Goal: Task Accomplishment & Management: Use online tool/utility

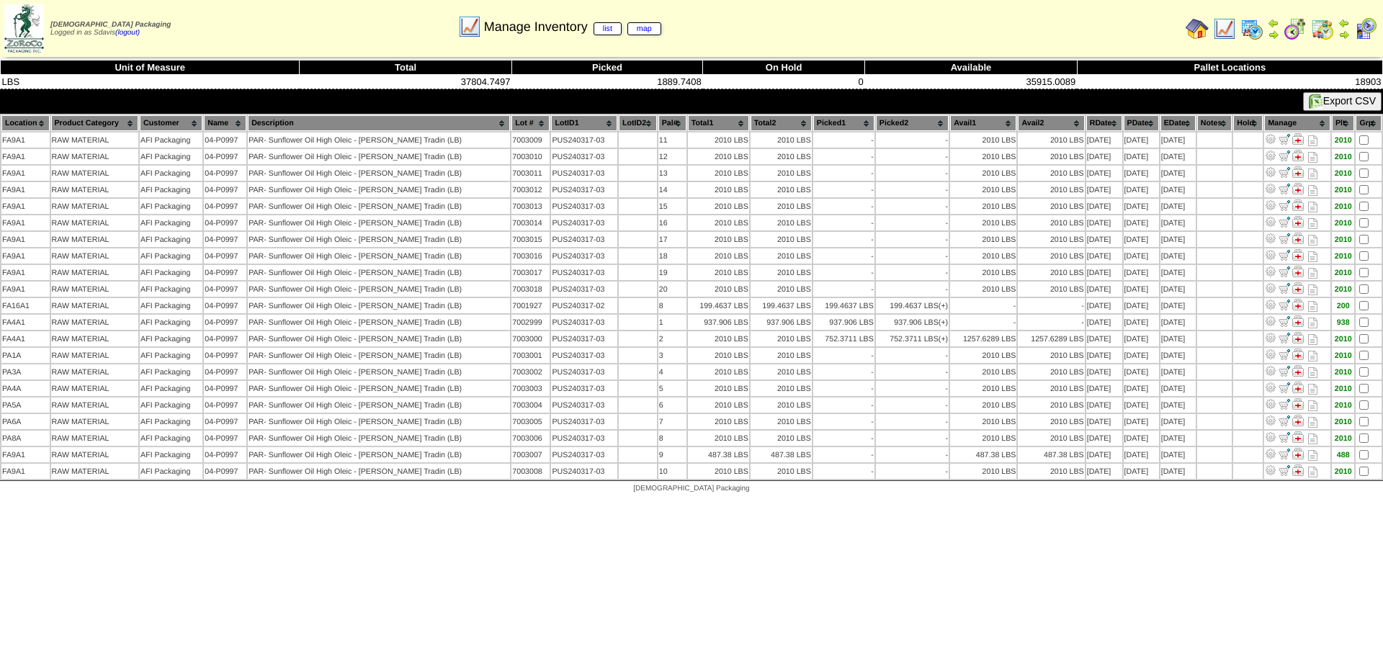
click at [1224, 28] on img at bounding box center [1224, 28] width 23 height 23
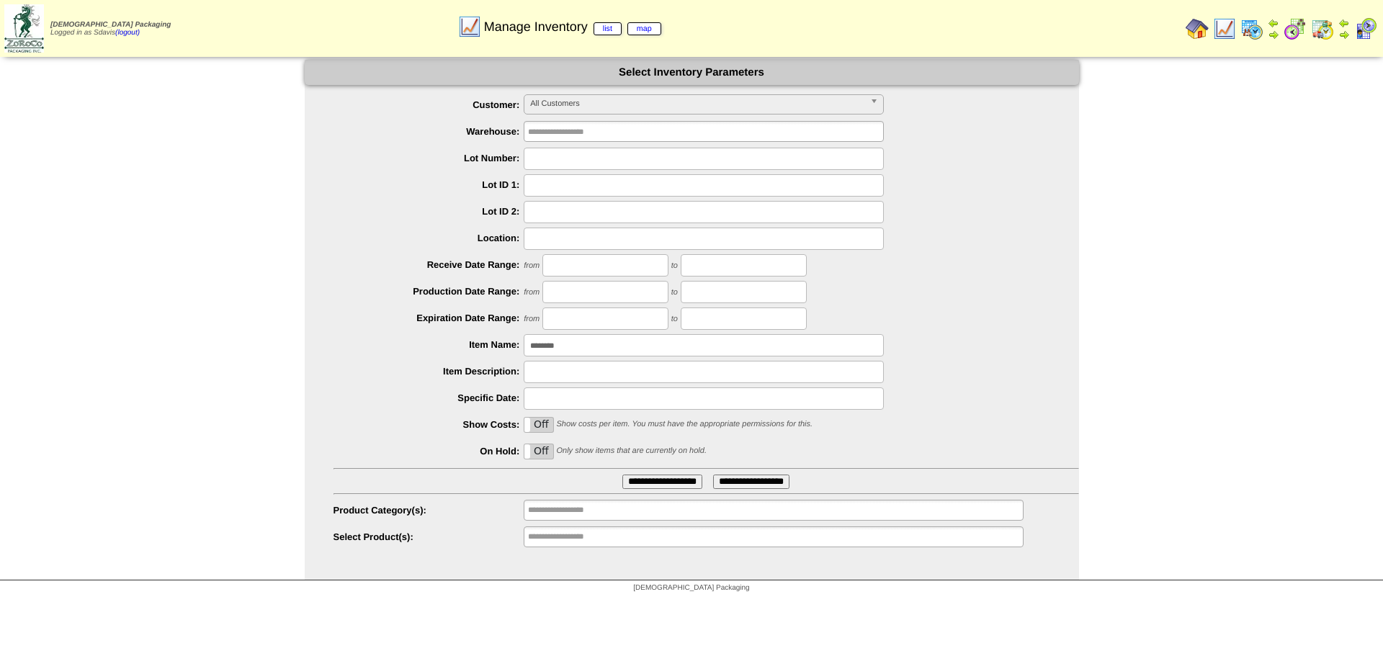
drag, startPoint x: 577, startPoint y: 344, endPoint x: 291, endPoint y: 348, distance: 286.0
click at [323, 347] on ul "**********" at bounding box center [692, 321] width 774 height 454
click at [577, 166] on input "text" at bounding box center [704, 159] width 360 height 22
type input "*******"
click at [622, 475] on input "**********" at bounding box center [662, 482] width 80 height 14
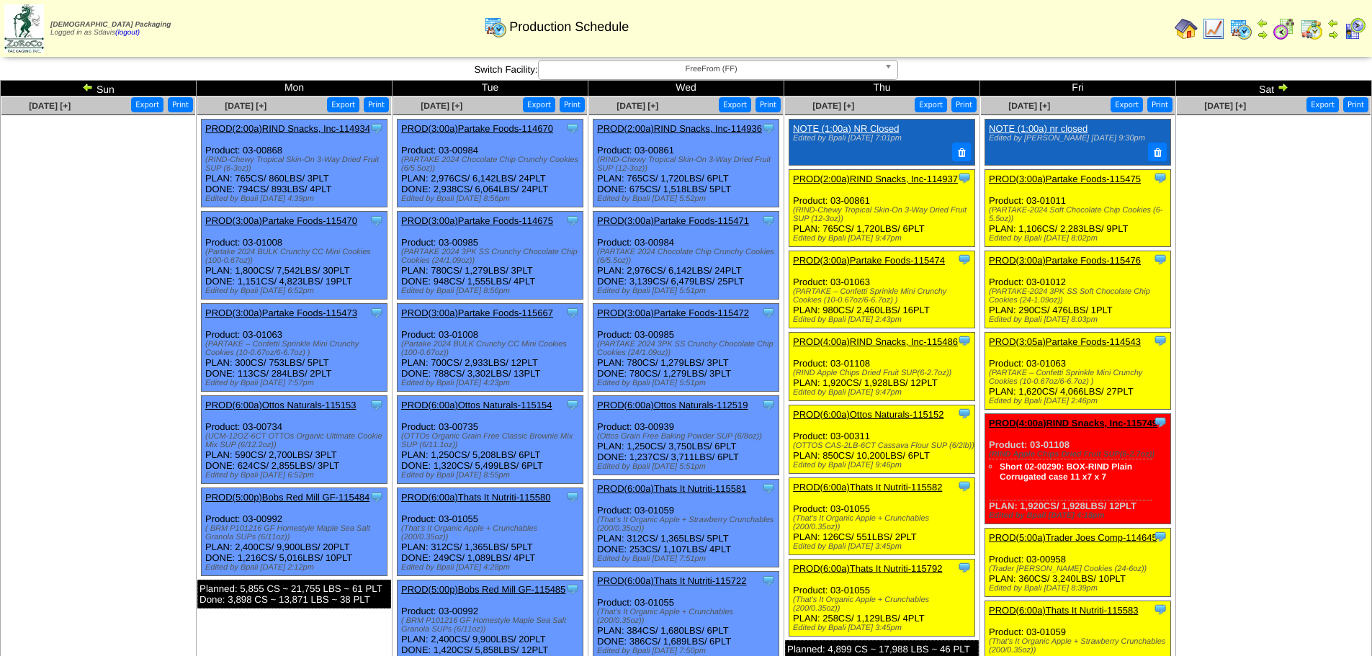
click at [1077, 179] on link "PROD(3:00a)Partake Foods-115475" at bounding box center [1065, 179] width 152 height 11
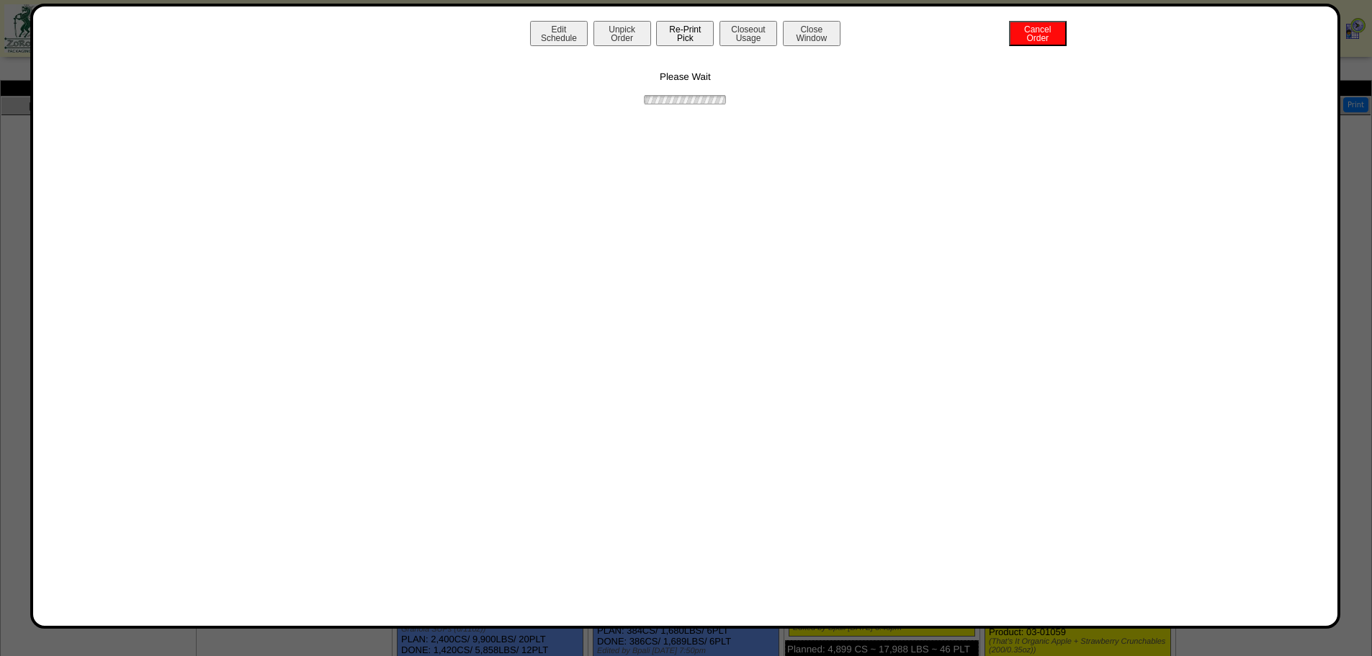
click at [689, 32] on button "Re-Print Pick" at bounding box center [685, 33] width 58 height 25
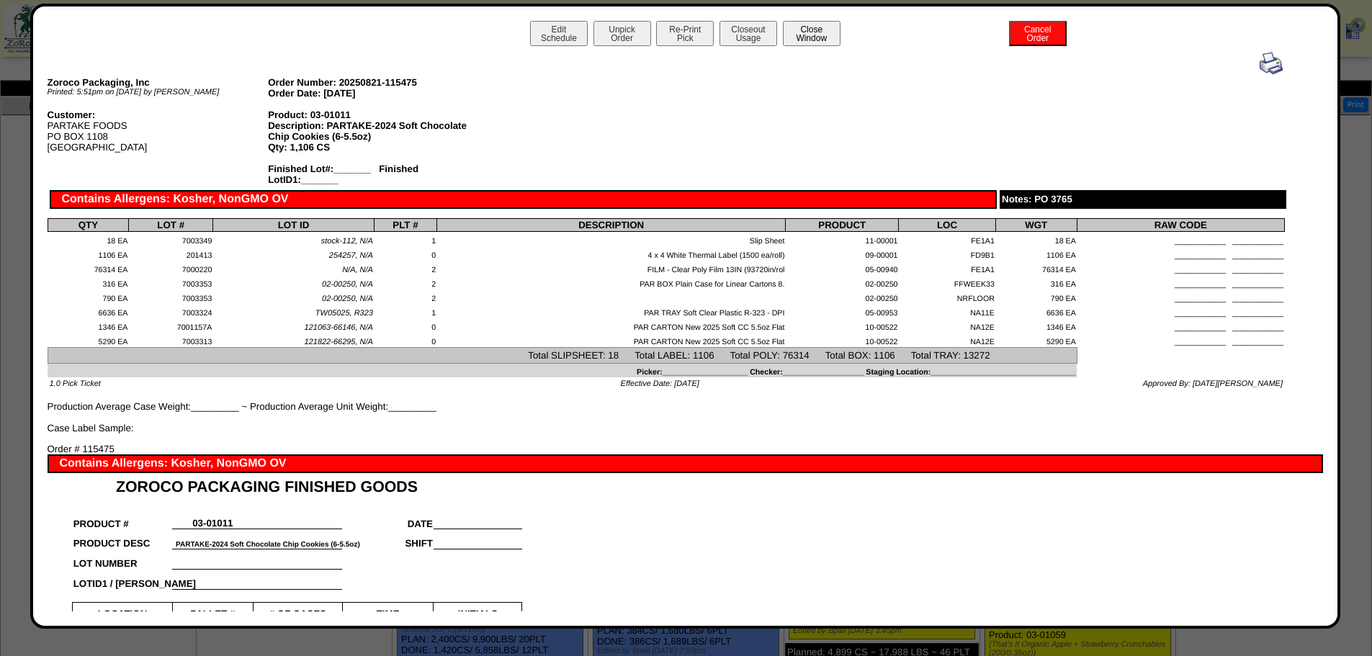
click at [799, 35] on button "Close Window" at bounding box center [812, 33] width 58 height 25
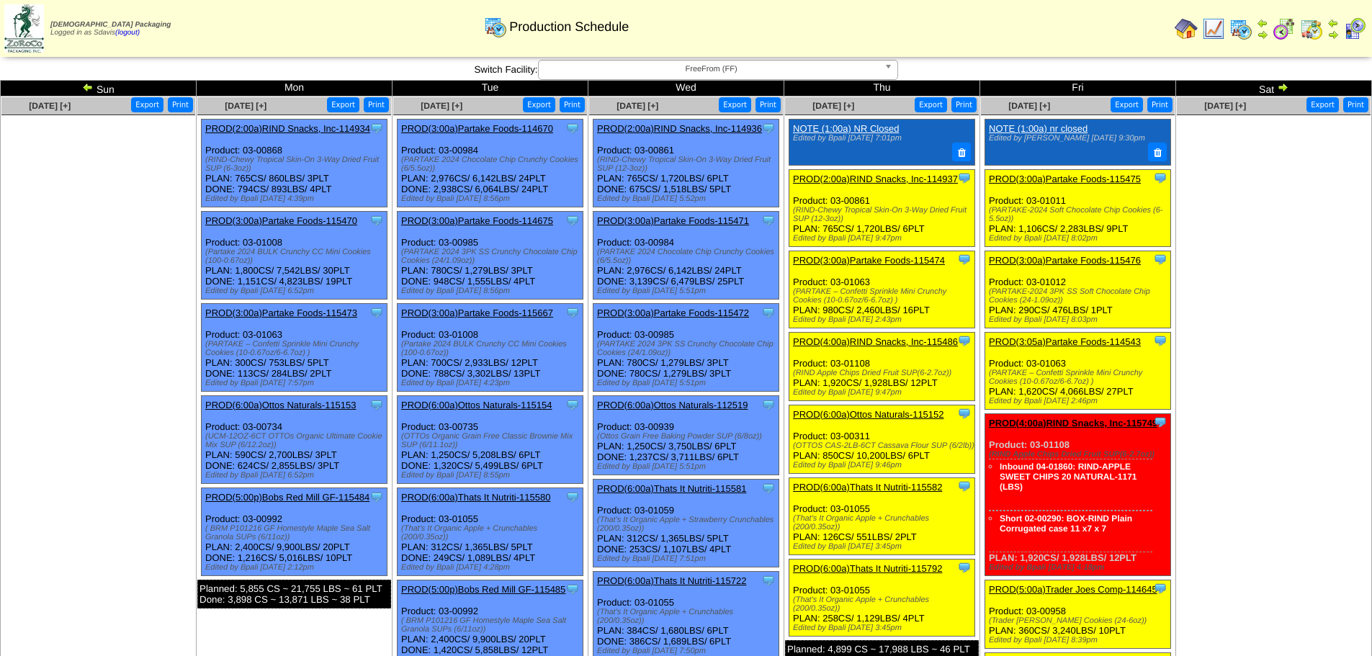
click at [1093, 261] on link "PROD(3:00a)Partake Foods-115476" at bounding box center [1065, 260] width 152 height 11
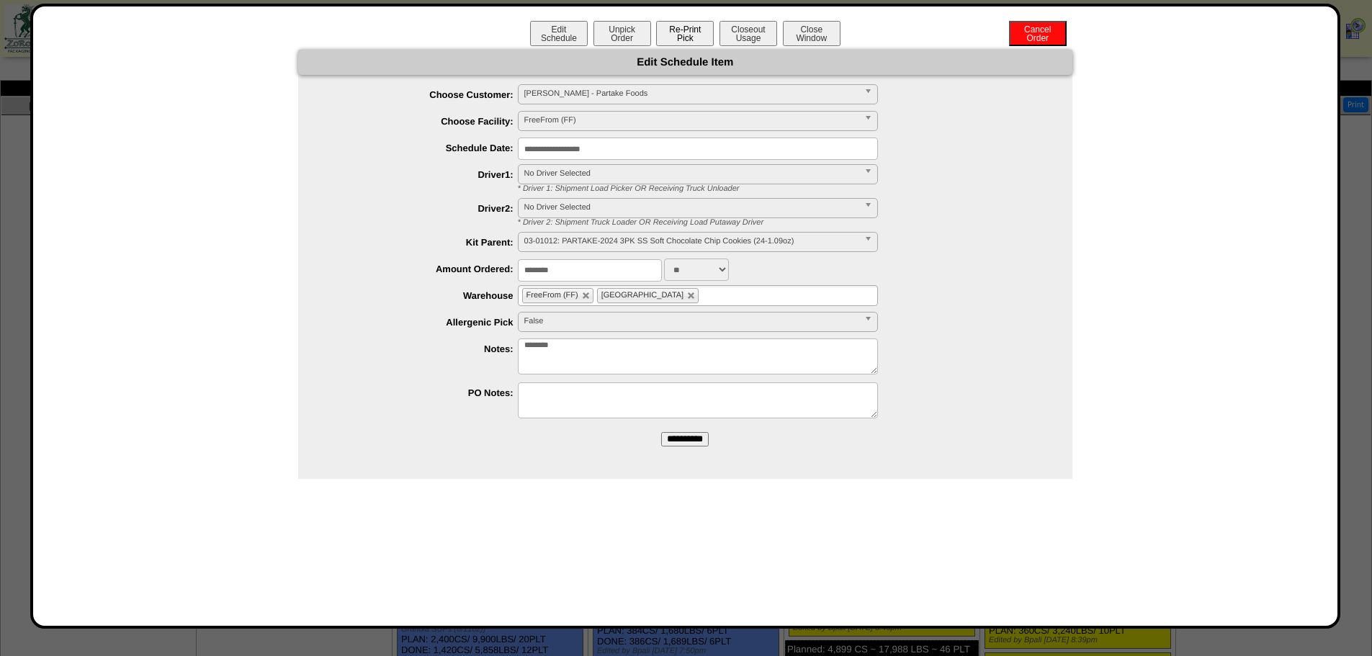
click at [676, 40] on button "Re-Print Pick" at bounding box center [685, 33] width 58 height 25
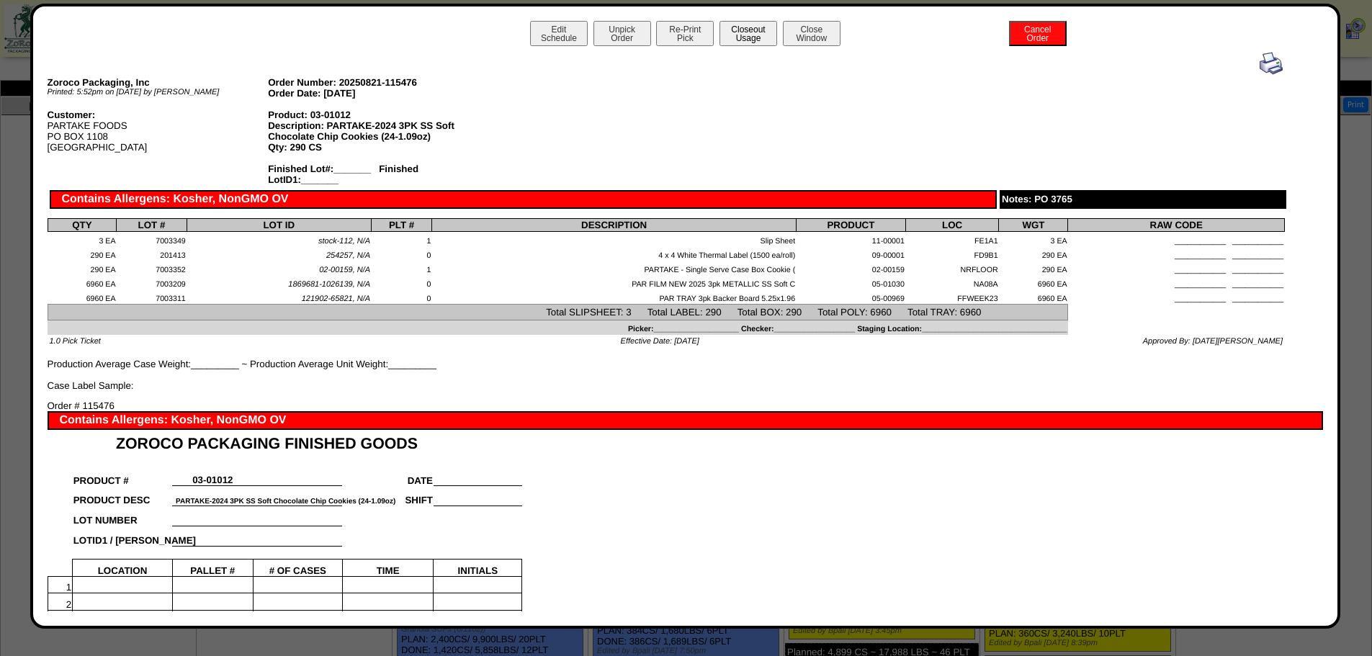
click at [741, 34] on button "Closeout Usage" at bounding box center [749, 33] width 58 height 25
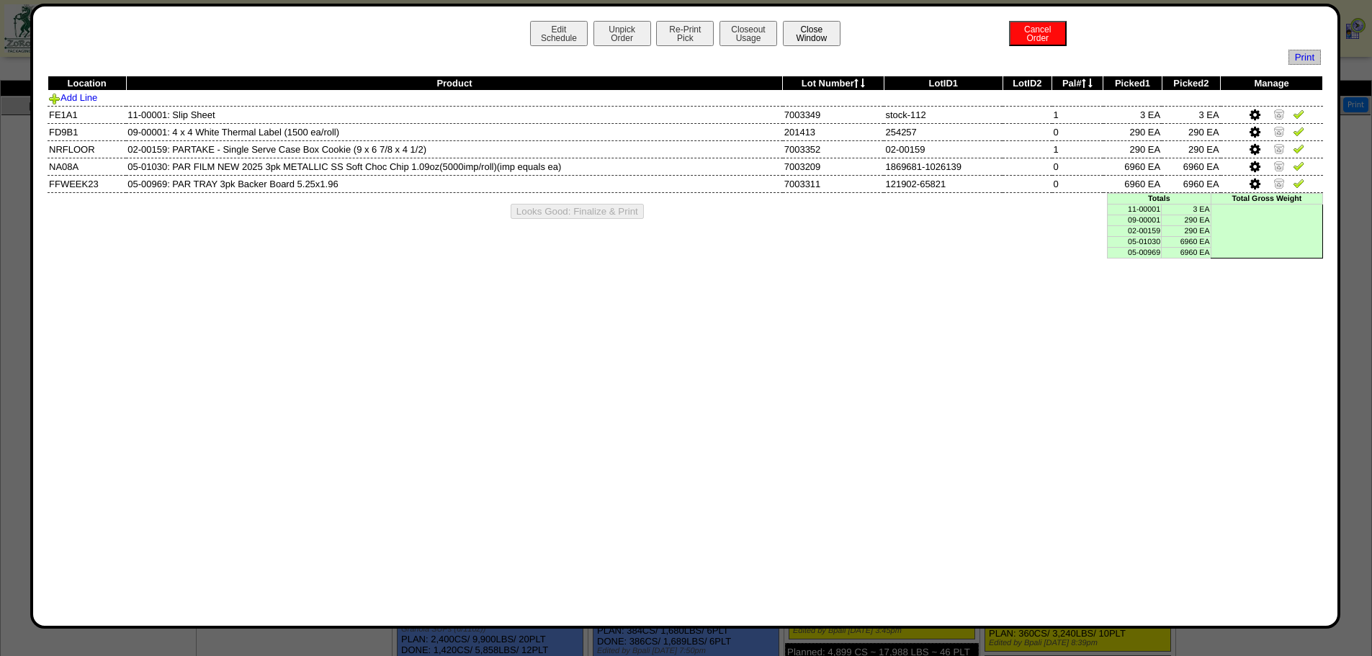
click at [807, 39] on button "Close Window" at bounding box center [812, 33] width 58 height 25
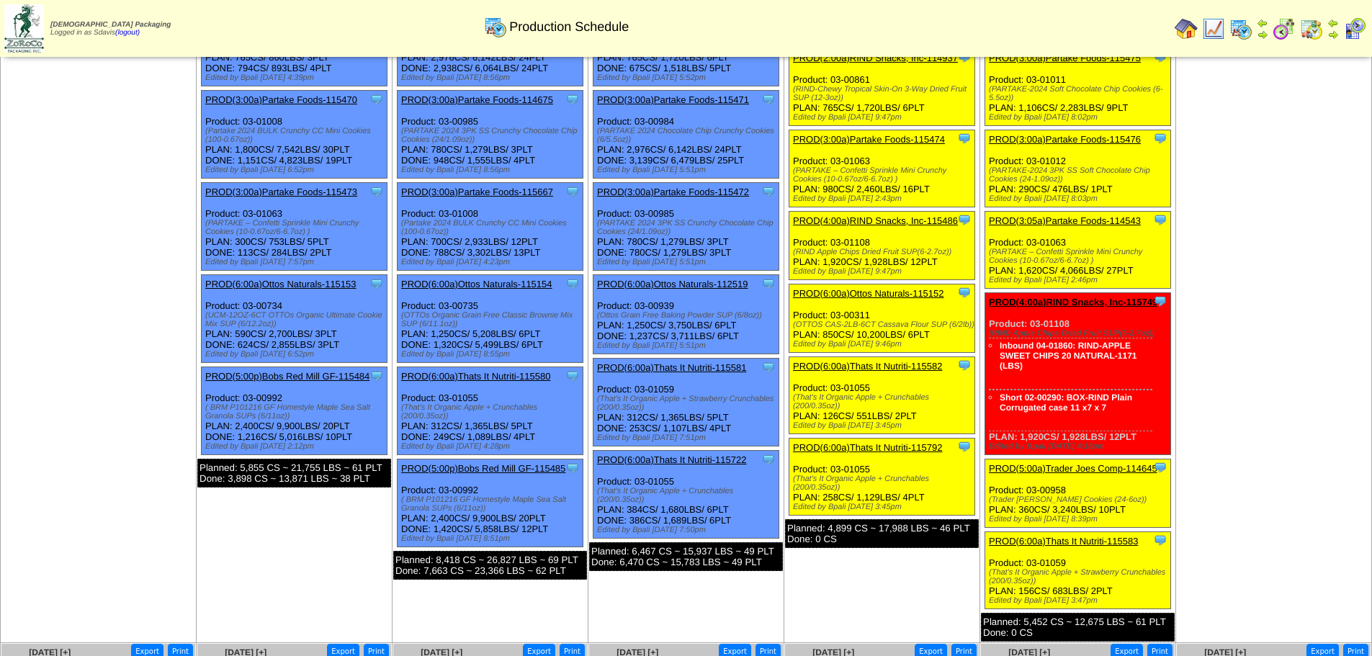
scroll to position [144, 0]
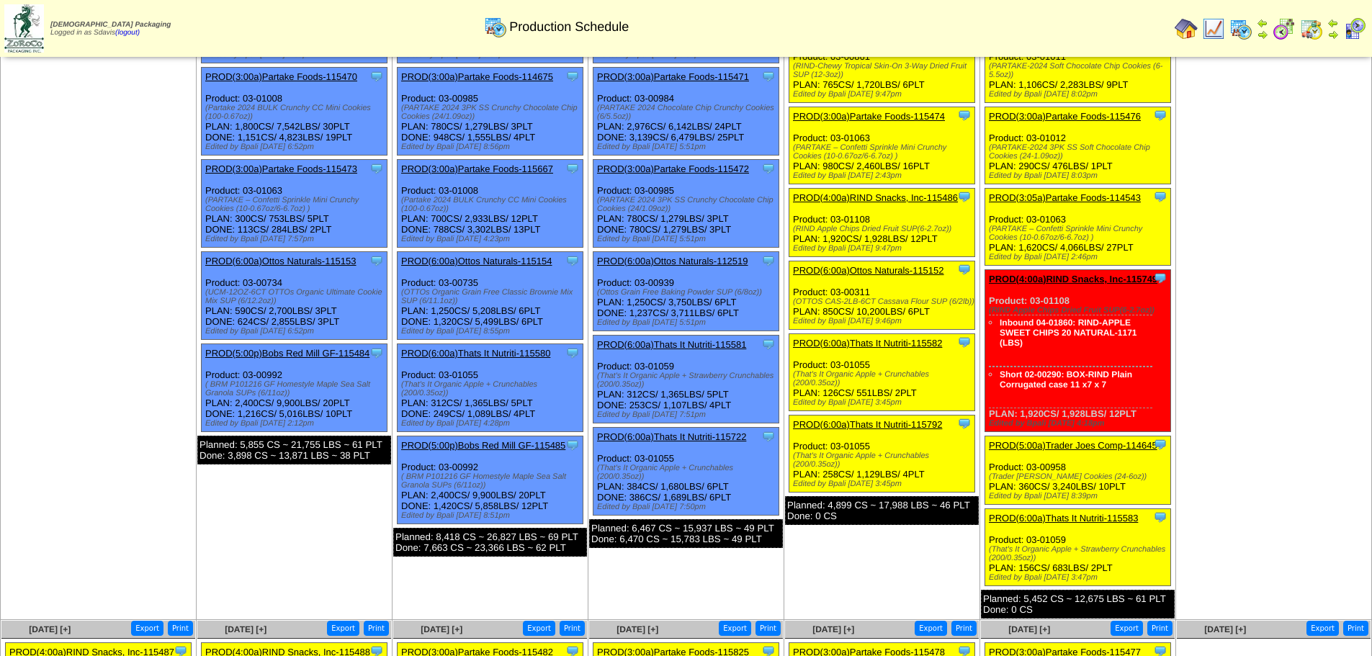
click at [1098, 444] on link "PROD(5:00a)Trader Joes Comp-114645" at bounding box center [1073, 445] width 169 height 11
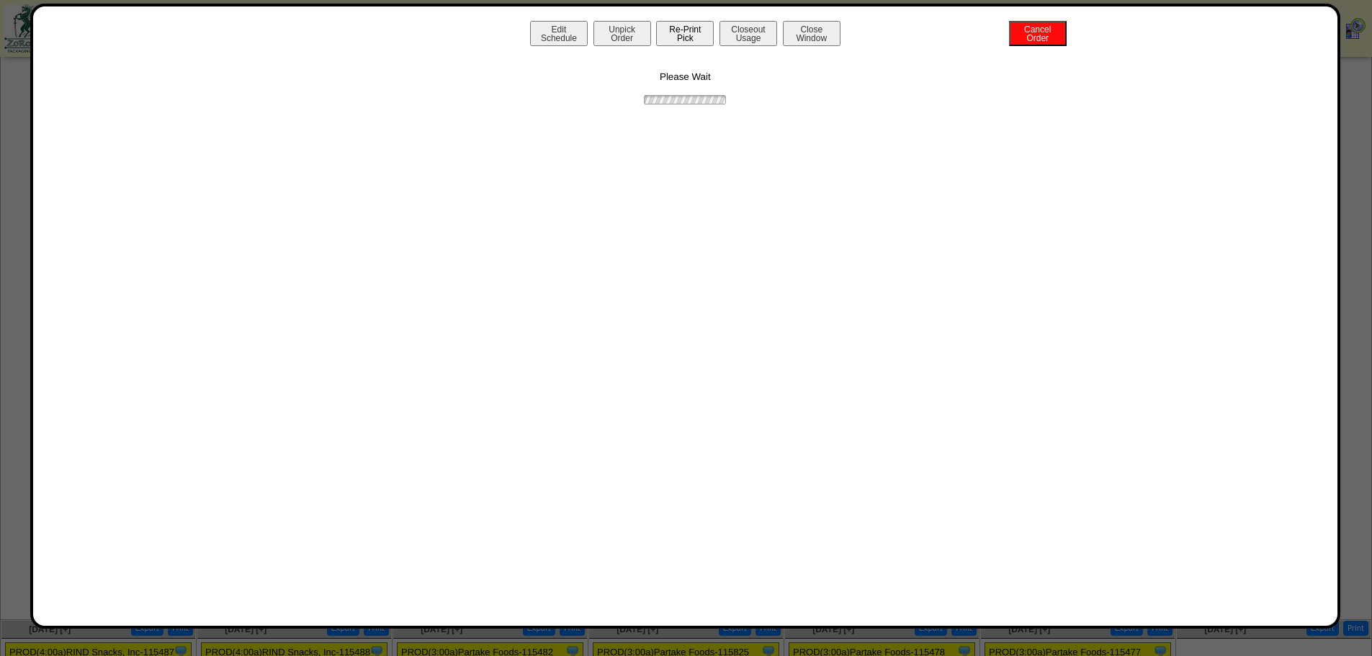
click at [686, 34] on button "Re-Print Pick" at bounding box center [685, 33] width 58 height 25
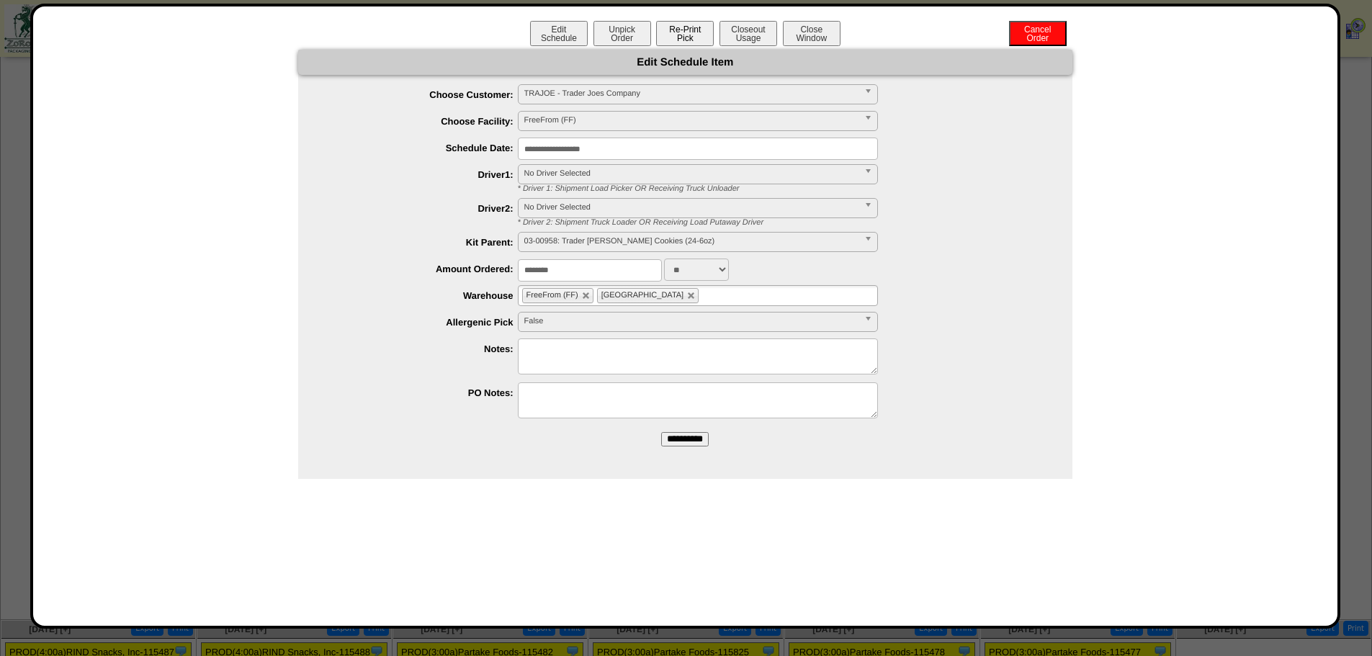
click at [684, 38] on button "Re-Print Pick" at bounding box center [685, 33] width 58 height 25
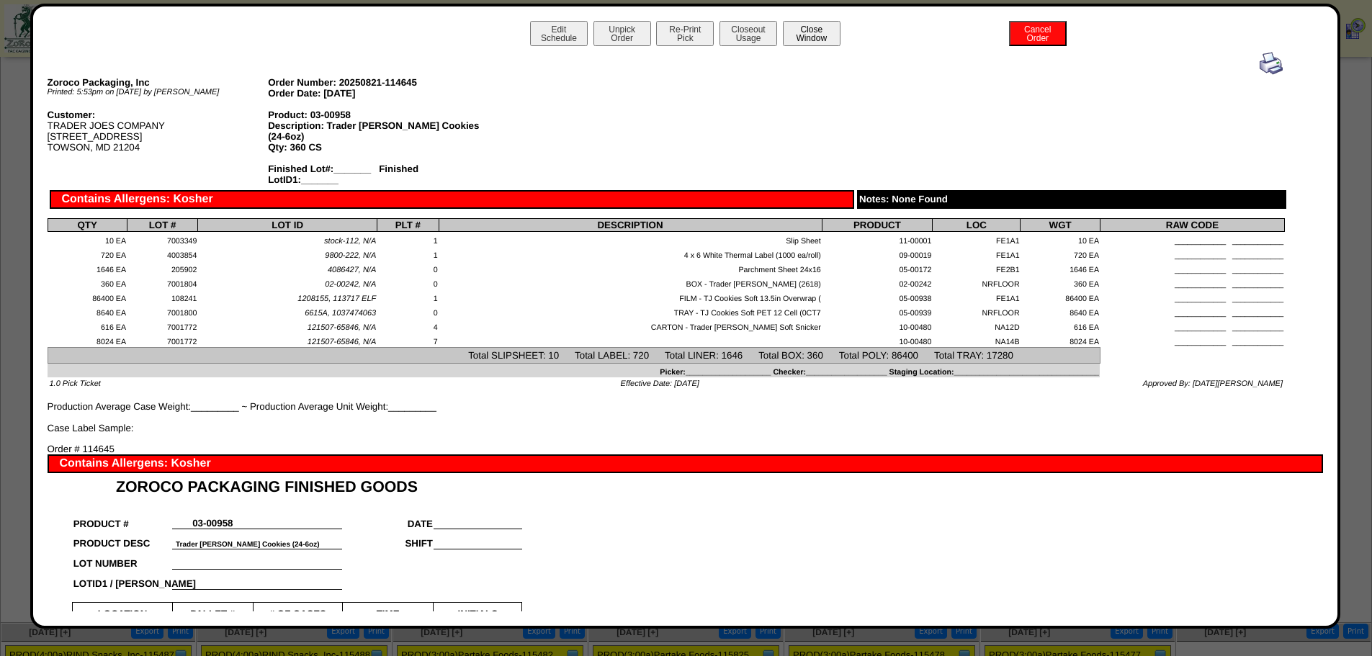
click at [798, 41] on button "Close Window" at bounding box center [812, 33] width 58 height 25
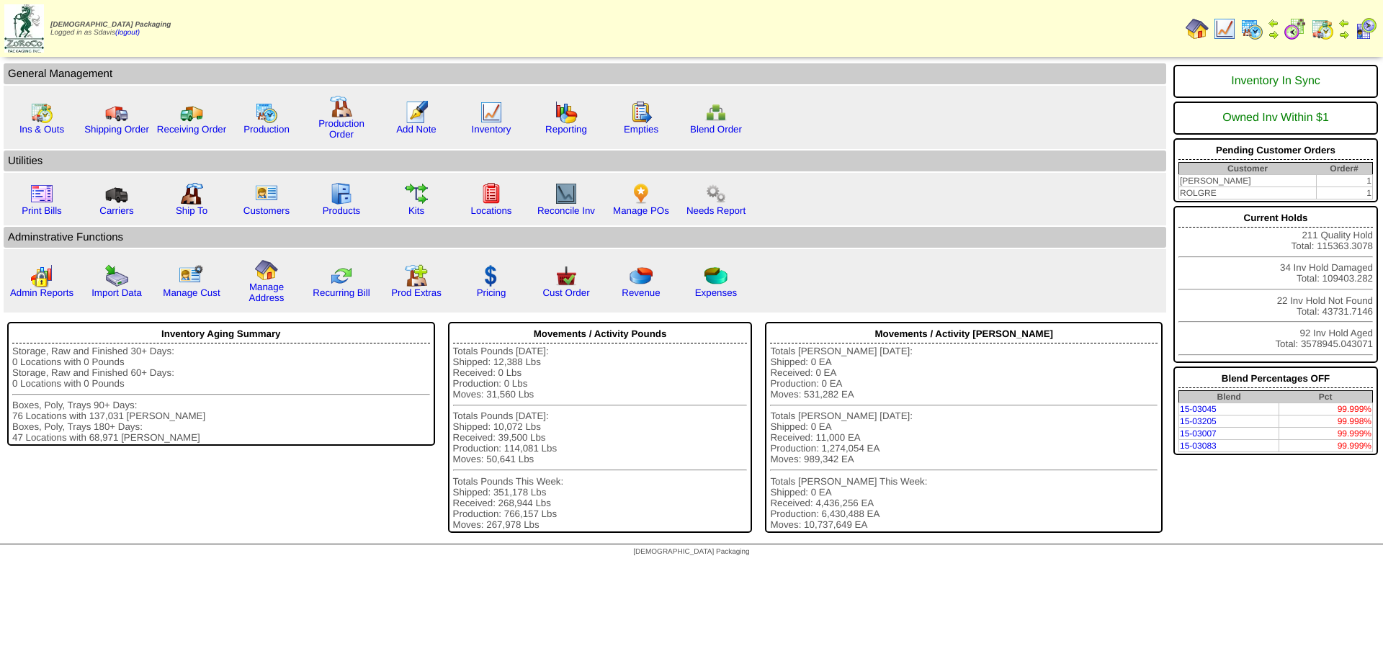
click at [1289, 30] on img at bounding box center [1294, 28] width 23 height 23
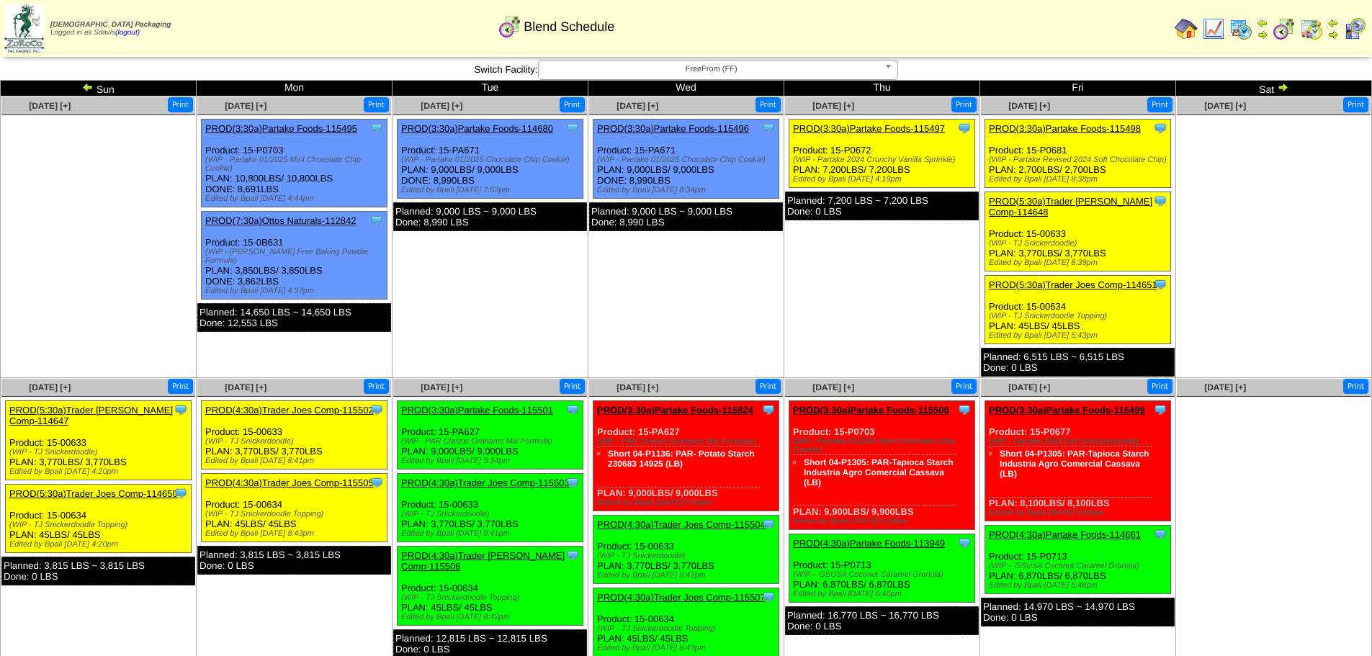
click at [1099, 201] on link "PROD(5:30a)Trader [PERSON_NAME] Comp-114648" at bounding box center [1070, 207] width 163 height 22
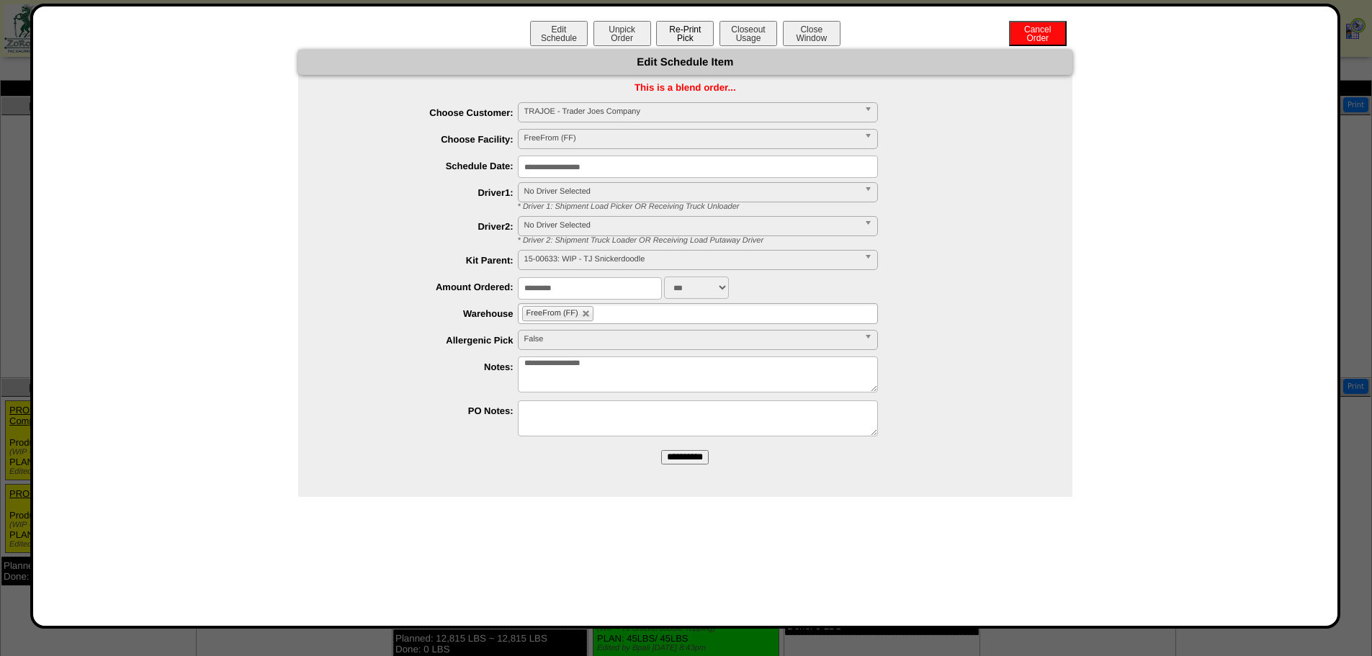
click at [681, 36] on button "Re-Print Pick" at bounding box center [685, 33] width 58 height 25
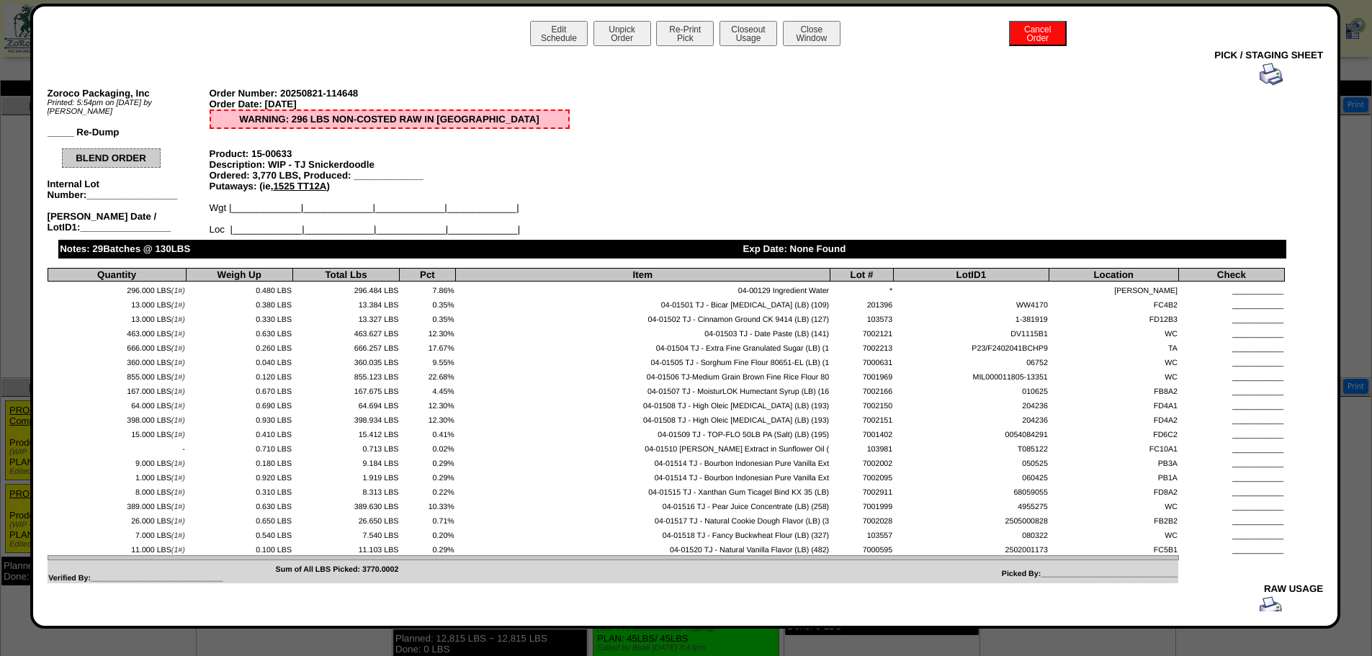
click at [1260, 73] on img at bounding box center [1271, 74] width 23 height 23
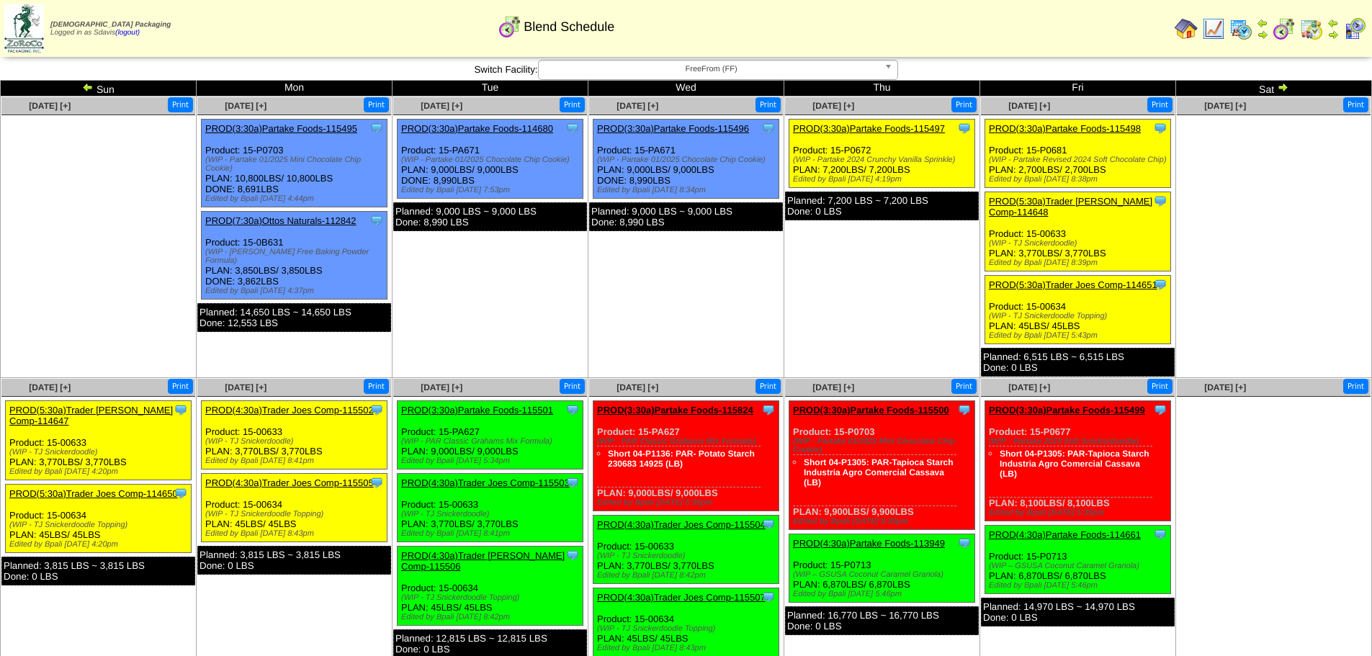
click at [1080, 279] on link "PROD(5:30a)Trader Joes Comp-114651" at bounding box center [1073, 284] width 169 height 11
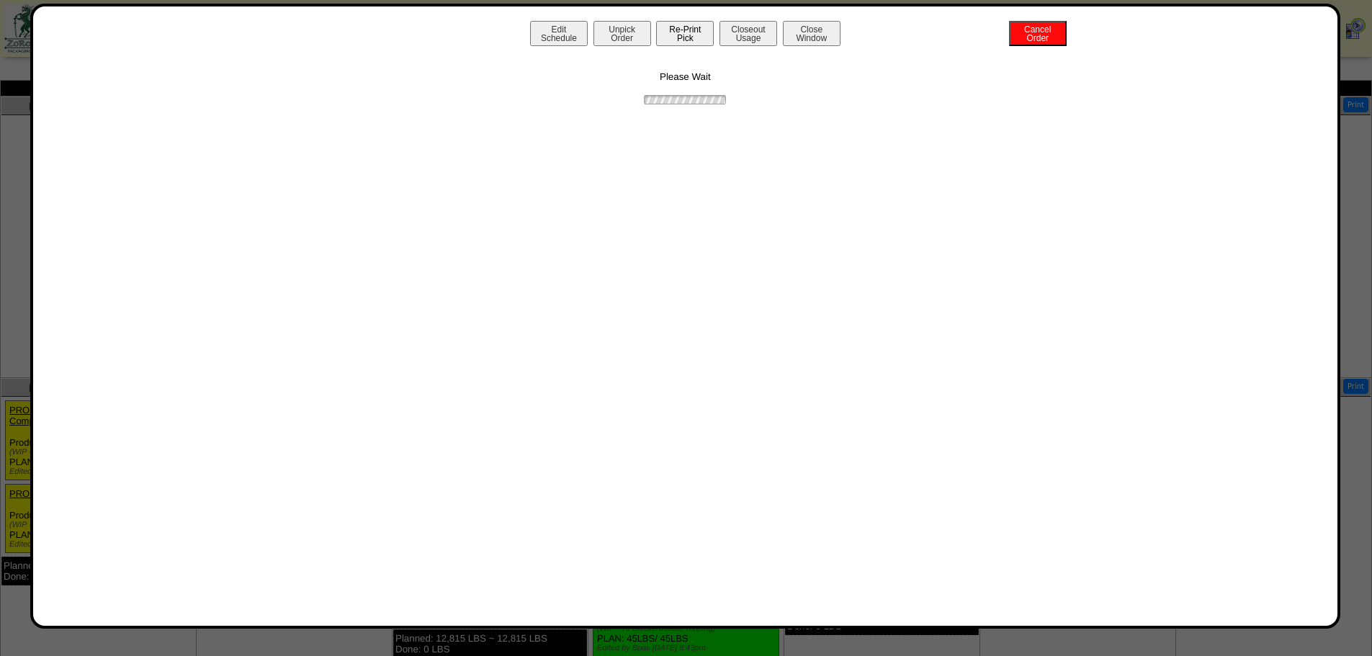
click at [680, 37] on button "Re-Print Pick" at bounding box center [685, 33] width 58 height 25
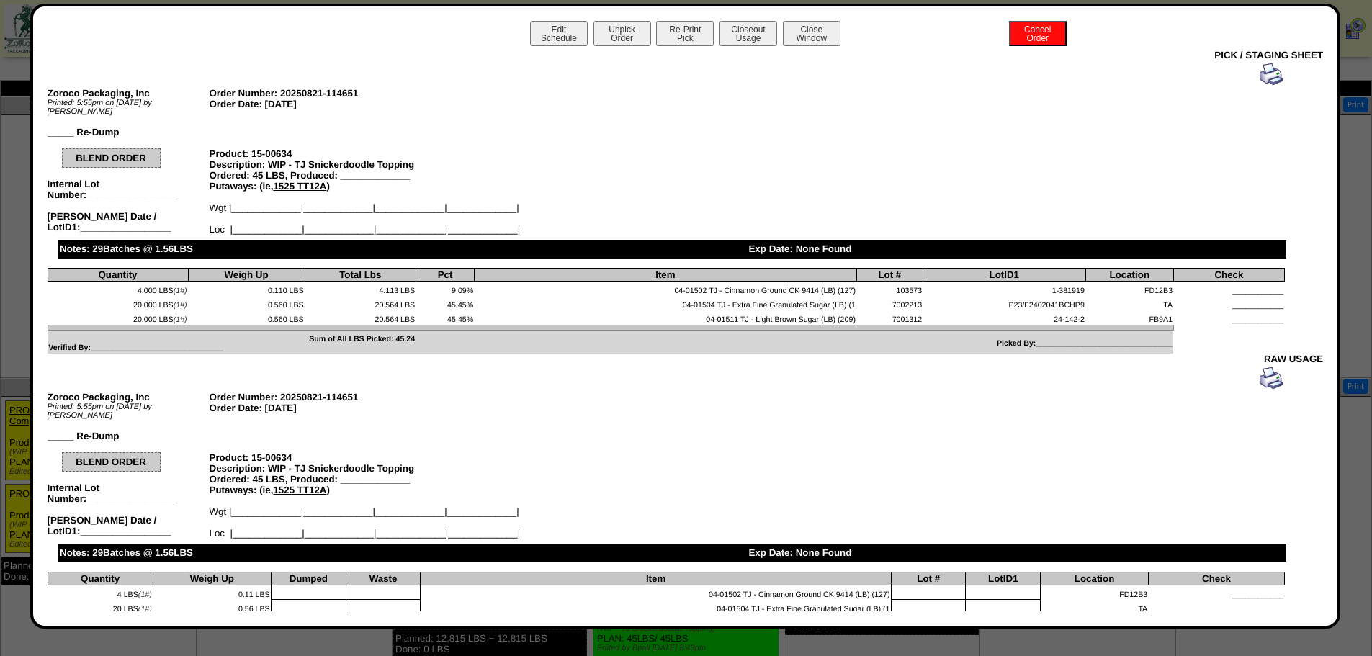
click at [1260, 73] on img at bounding box center [1271, 74] width 23 height 23
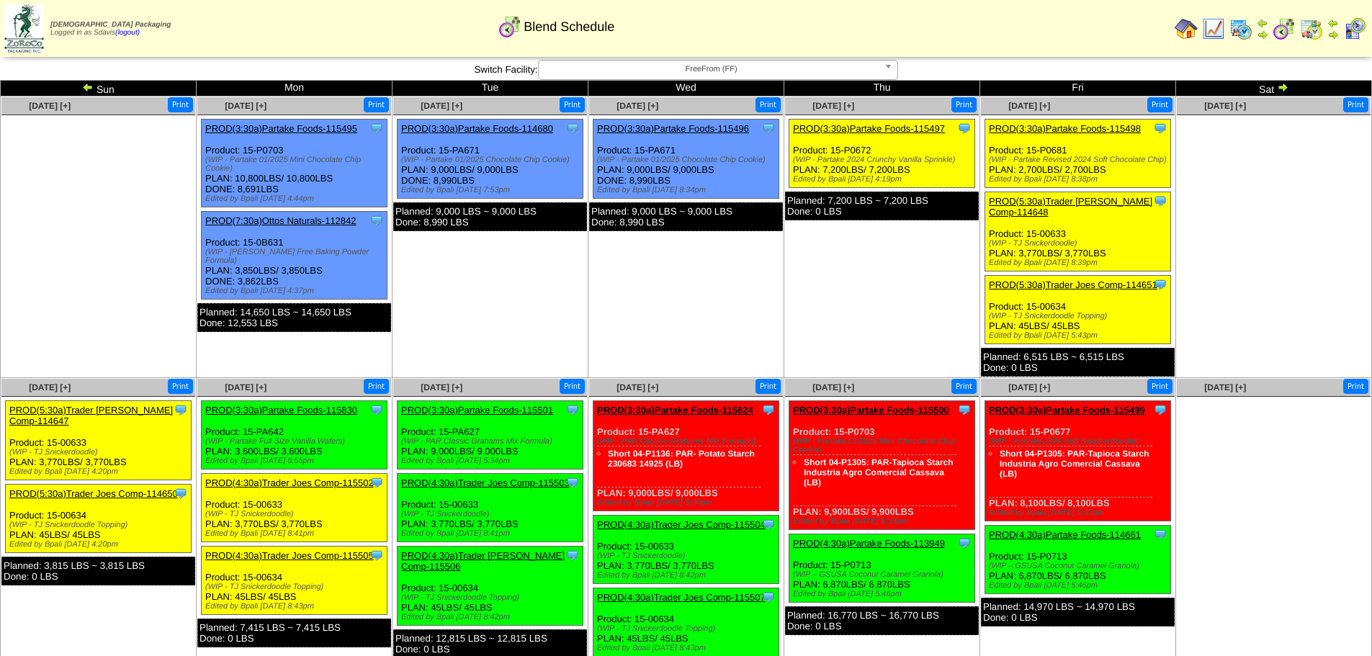
click at [1065, 126] on link "PROD(3:30a)Partake Foods-115498" at bounding box center [1065, 128] width 152 height 11
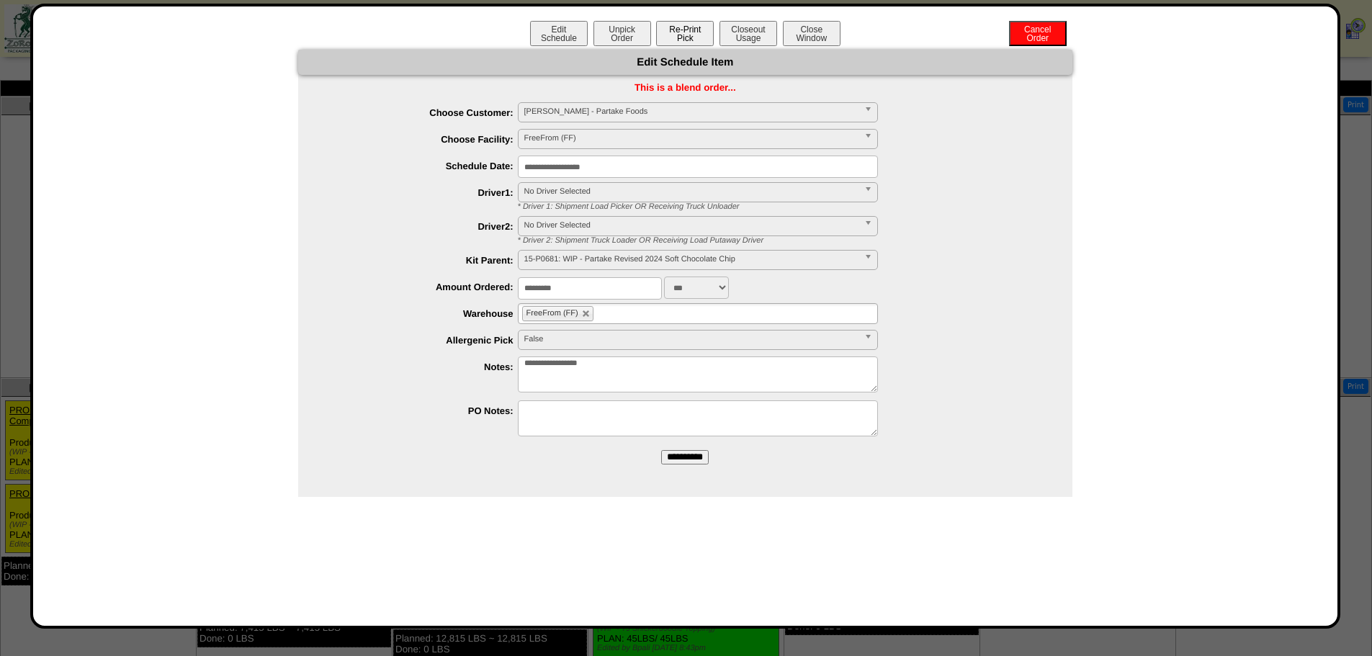
click at [670, 37] on button "Re-Print Pick" at bounding box center [685, 33] width 58 height 25
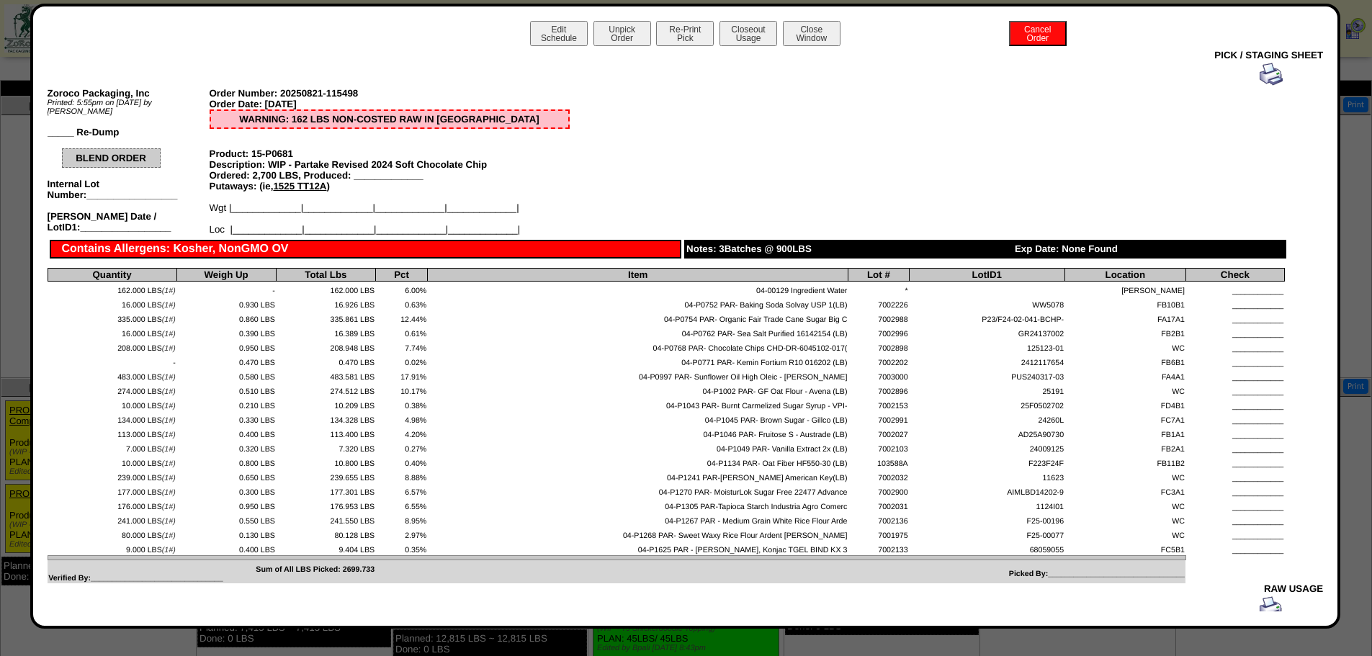
click at [1261, 73] on img at bounding box center [1271, 74] width 23 height 23
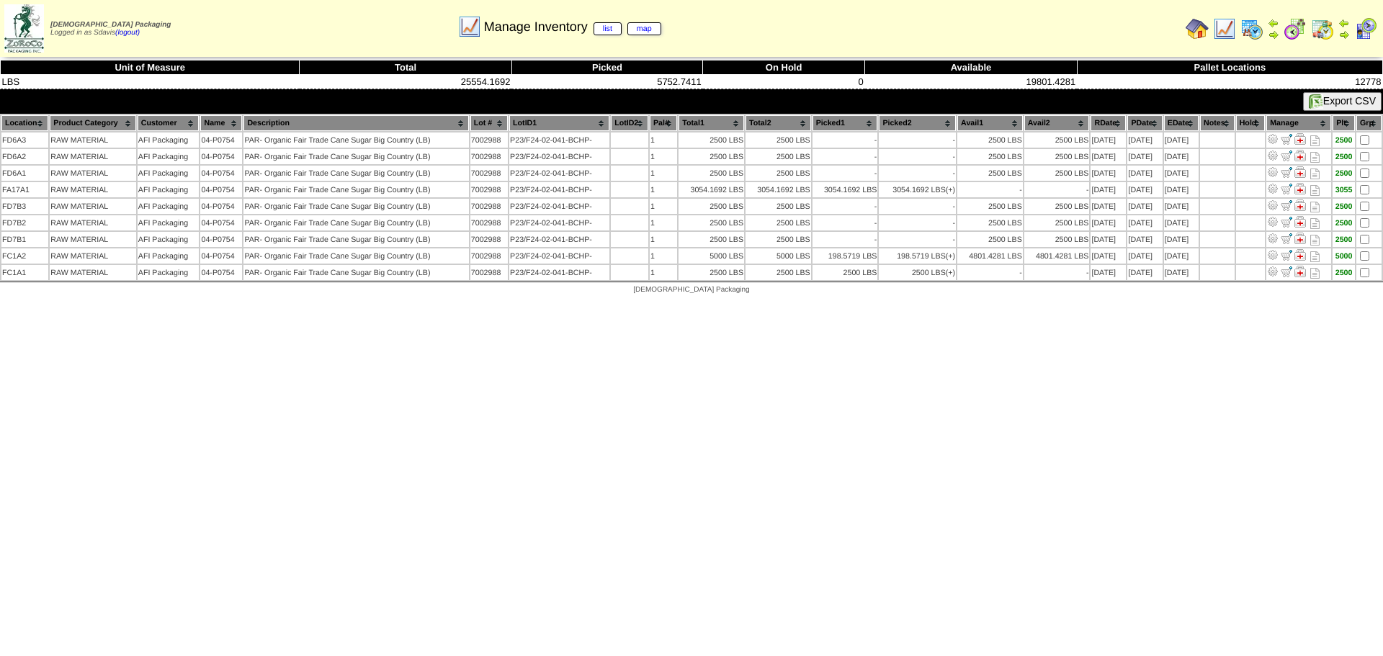
click at [1226, 29] on img at bounding box center [1224, 28] width 23 height 23
